Goal: Transaction & Acquisition: Purchase product/service

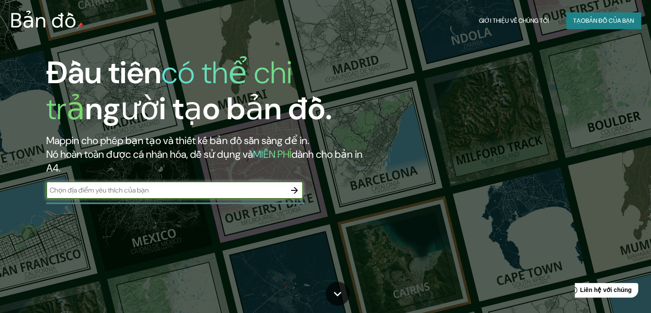
click at [228, 187] on input "text" at bounding box center [166, 190] width 240 height 10
type input "hồ hoàn kiếm"
click at [294, 192] on icon "button" at bounding box center [294, 190] width 10 height 10
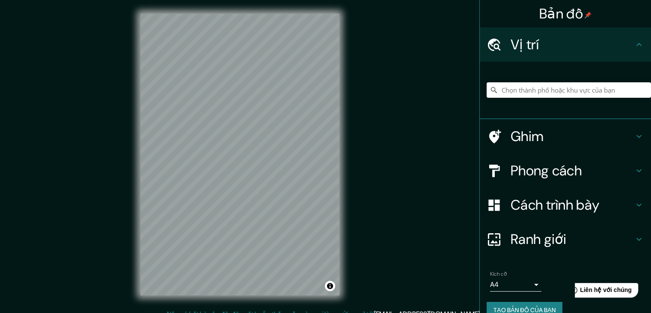
click at [556, 46] on h4 "Vị trí" at bounding box center [572, 44] width 123 height 17
click at [572, 95] on input "Chọn thành phố hoặc khu vực của bạn" at bounding box center [569, 89] width 164 height 15
click at [571, 92] on input "Chọn thành phố hoặc khu vực của bạn" at bounding box center [569, 89] width 164 height 15
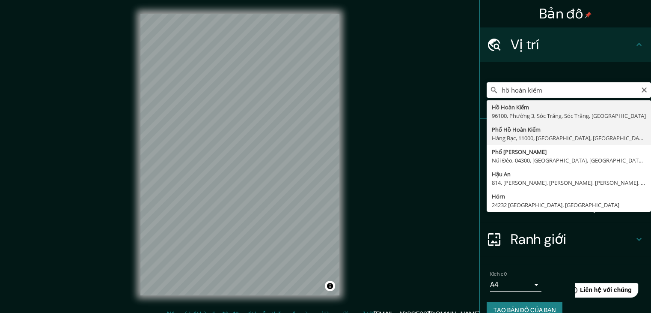
type input "[GEOGRAPHIC_DATA], Hàng Bạc, 11000, [GEOGRAPHIC_DATA], [GEOGRAPHIC_DATA], [GEOG…"
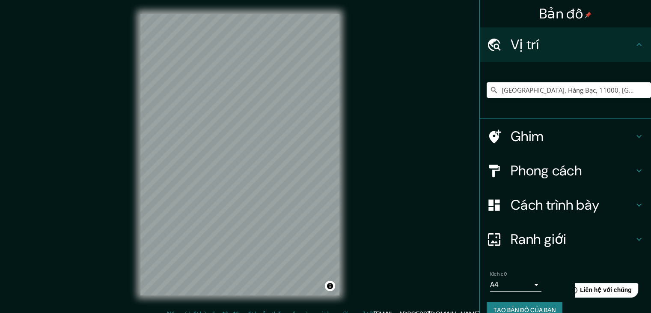
click at [549, 177] on font "Phong cách" at bounding box center [546, 170] width 71 height 18
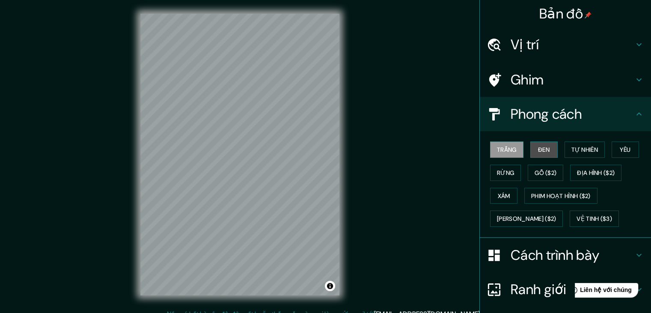
click at [542, 151] on font "Đen" at bounding box center [544, 150] width 12 height 8
click at [506, 150] on font "Trắng" at bounding box center [507, 150] width 20 height 8
click at [531, 147] on button "Đen" at bounding box center [544, 149] width 27 height 16
click at [589, 101] on div "Phong cách" at bounding box center [565, 114] width 171 height 34
click at [603, 110] on h4 "Phong cách" at bounding box center [572, 113] width 123 height 17
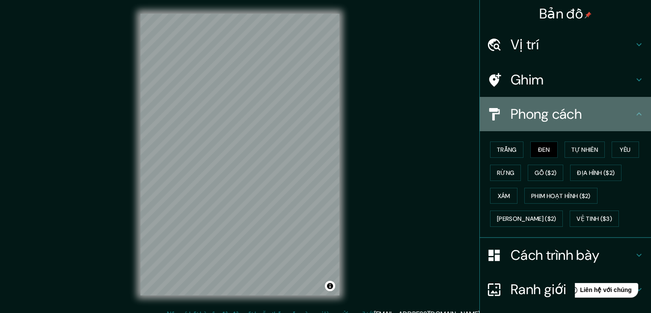
click at [636, 114] on icon at bounding box center [639, 114] width 10 height 10
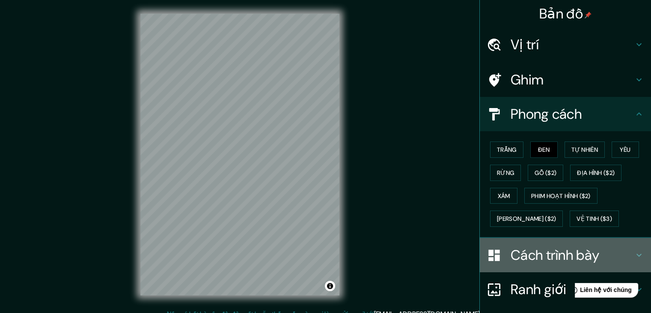
click at [581, 252] on font "Cách trình bày" at bounding box center [555, 255] width 89 height 18
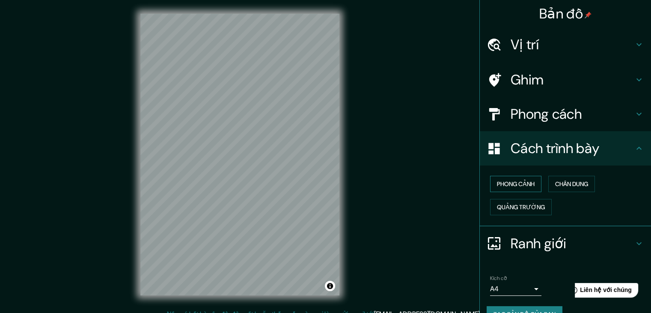
click at [529, 187] on font "Phong cảnh" at bounding box center [516, 183] width 38 height 11
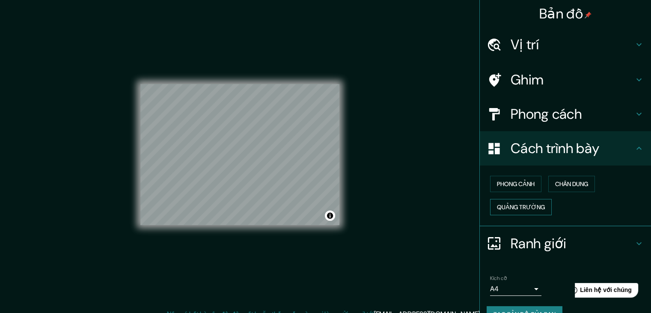
click at [528, 204] on font "Quảng trường" at bounding box center [521, 207] width 48 height 8
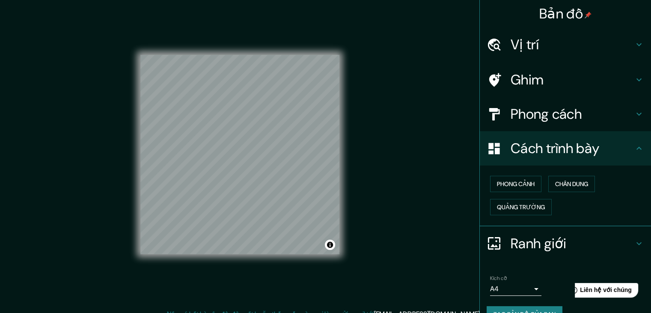
click at [395, 159] on div "Bản đồ Vị trí [GEOGRAPHIC_DATA], [GEOGRAPHIC_DATA], [GEOGRAPHIC_DATA], [GEOGRAP…" at bounding box center [325, 161] width 651 height 322
click at [508, 182] on font "Phong cảnh" at bounding box center [516, 184] width 38 height 8
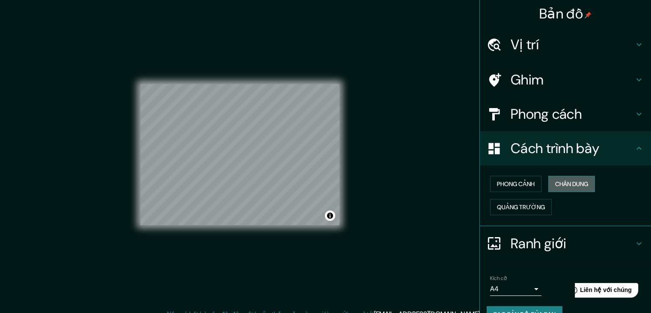
click at [582, 186] on font "Chân dung" at bounding box center [571, 184] width 33 height 8
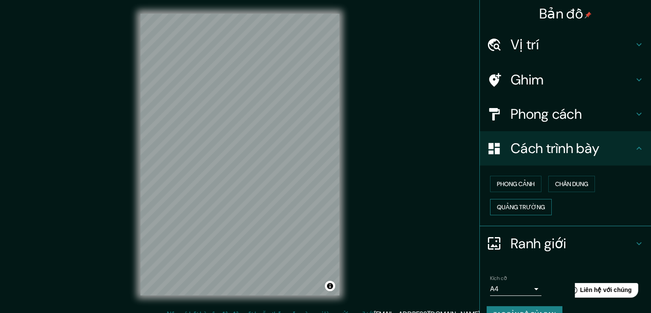
click at [531, 201] on font "Quảng trường" at bounding box center [521, 206] width 48 height 11
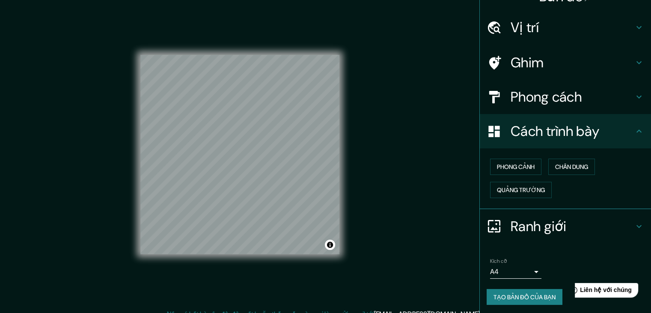
scroll to position [18, 0]
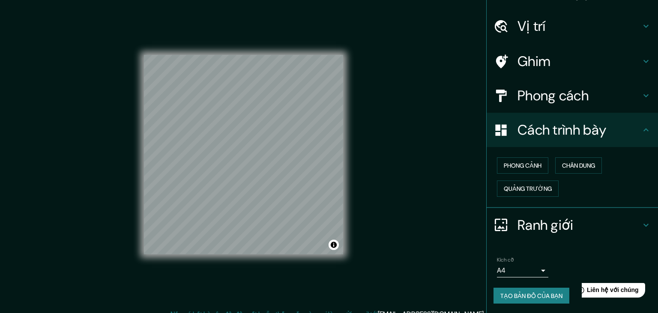
click at [528, 265] on body "Bản đồ Vị trí [GEOGRAPHIC_DATA], [GEOGRAPHIC_DATA], [GEOGRAPHIC_DATA], [GEOGRAP…" at bounding box center [329, 156] width 658 height 313
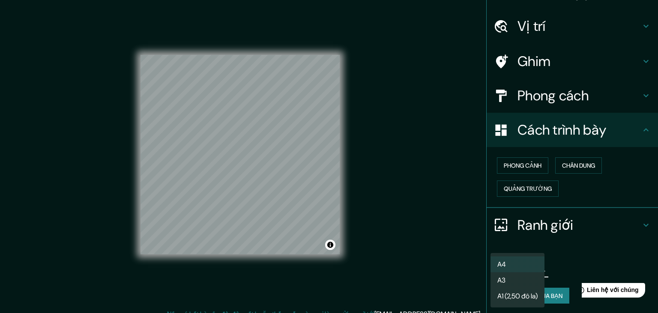
click at [522, 283] on li "A3" at bounding box center [517, 280] width 54 height 16
type input "a4"
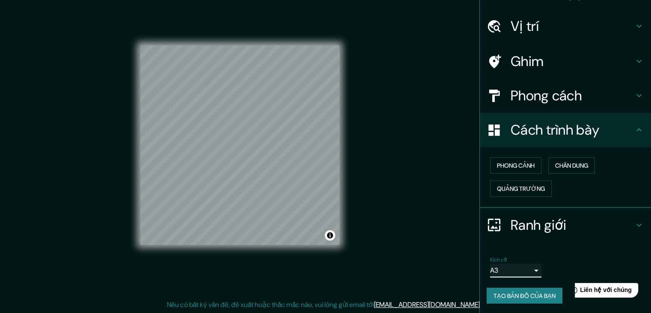
scroll to position [10, 0]
click at [248, 129] on div "Bản đồ Vị trí [GEOGRAPHIC_DATA], [GEOGRAPHIC_DATA], [GEOGRAPHIC_DATA], [GEOGRAP…" at bounding box center [325, 151] width 651 height 322
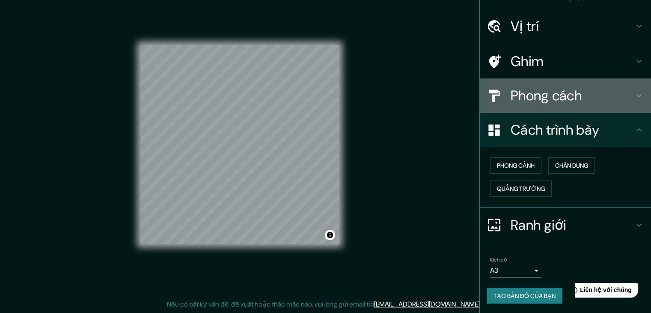
click at [567, 107] on div "Phong cách" at bounding box center [565, 95] width 171 height 34
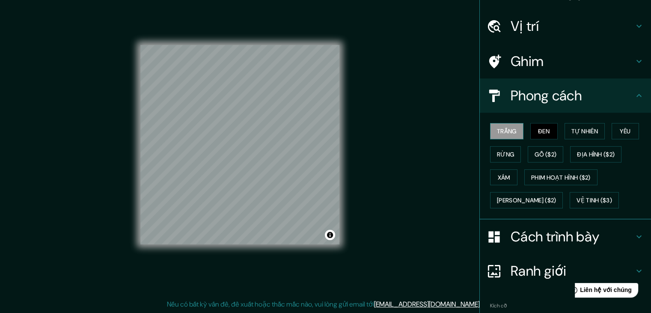
click at [510, 130] on font "Trắng" at bounding box center [507, 131] width 20 height 8
click at [547, 134] on button "Đen" at bounding box center [544, 131] width 27 height 16
click at [620, 132] on font "Yêu" at bounding box center [625, 131] width 11 height 8
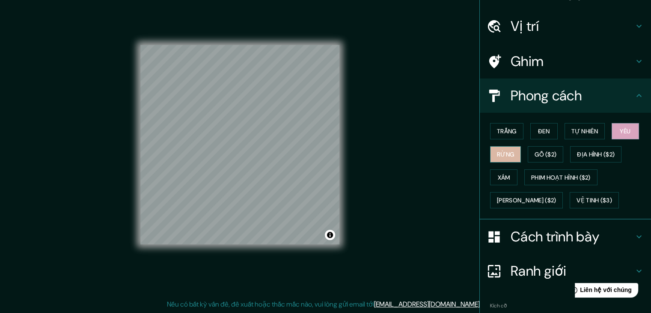
click at [511, 155] on button "Rừng" at bounding box center [505, 154] width 31 height 16
click at [547, 135] on button "Đen" at bounding box center [544, 131] width 27 height 16
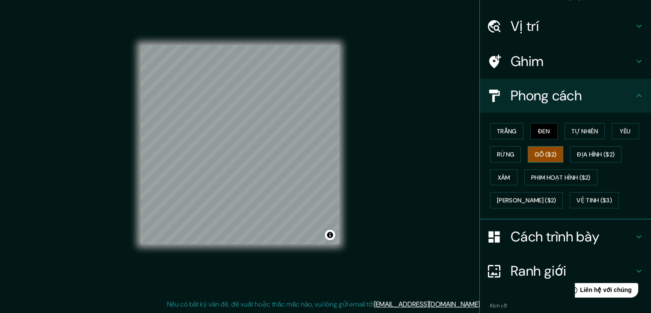
click at [536, 153] on font "Gỗ ($2)" at bounding box center [546, 154] width 22 height 8
click at [580, 152] on font "Địa hình ($2)" at bounding box center [596, 154] width 38 height 8
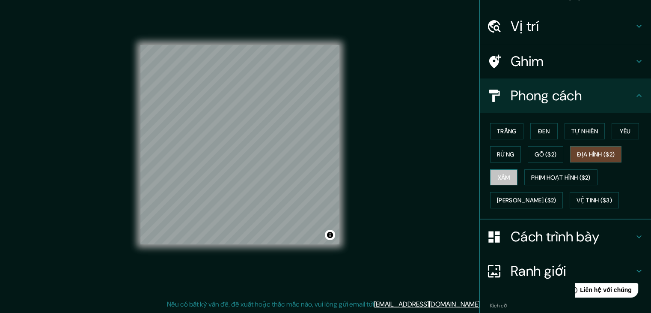
click at [500, 175] on font "Xám" at bounding box center [504, 177] width 12 height 8
click at [531, 131] on button "Đen" at bounding box center [544, 131] width 27 height 16
